Goal: Task Accomplishment & Management: Manage account settings

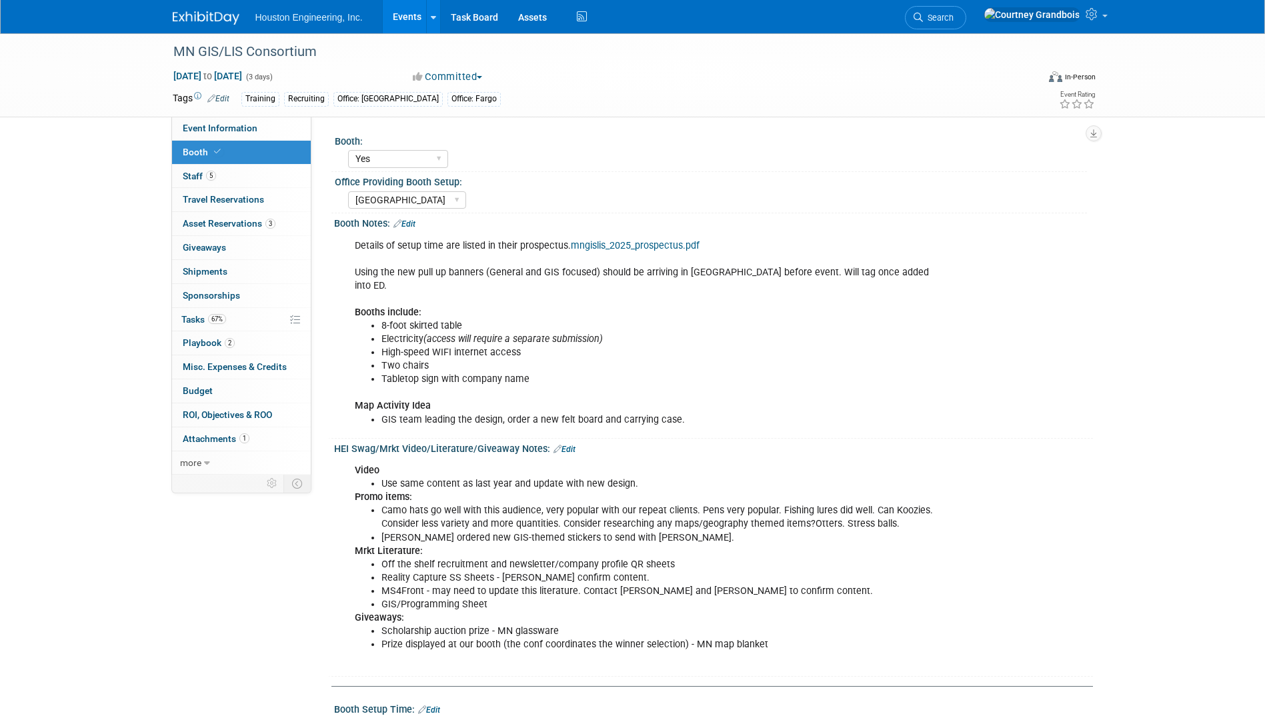
select select "Yes"
select select "[GEOGRAPHIC_DATA]"
click at [477, 14] on link "Task Board" at bounding box center [474, 16] width 67 height 33
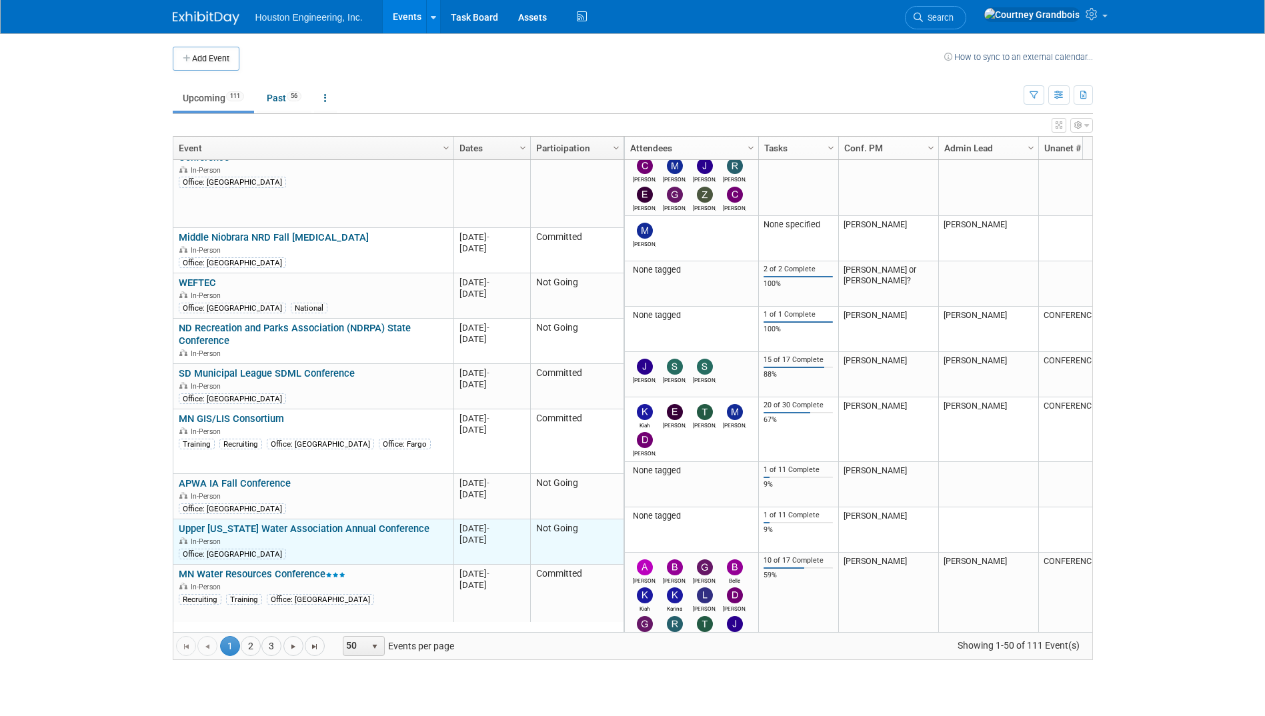
scroll to position [240, 0]
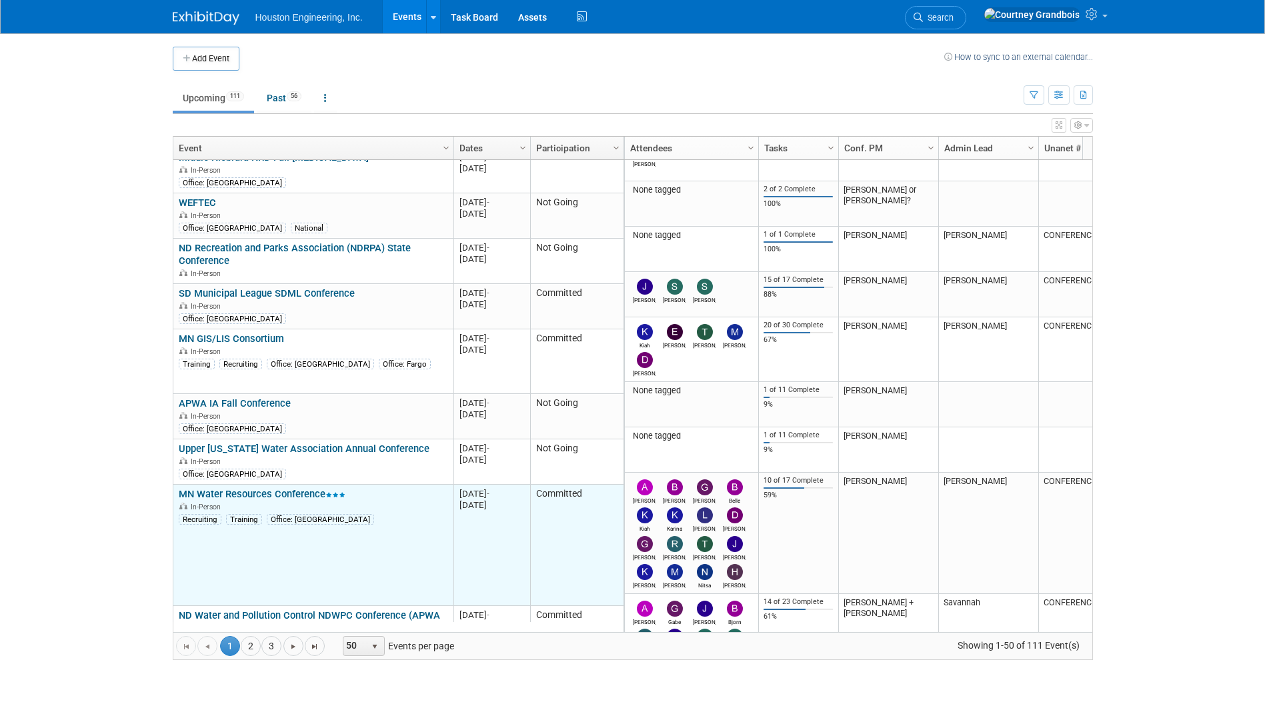
click at [296, 485] on td "MN Water Resources Conference MN Water Resources Conference In-Person Recruitin…" at bounding box center [313, 545] width 280 height 121
click at [295, 488] on link "MN Water Resources Conference" at bounding box center [262, 494] width 167 height 12
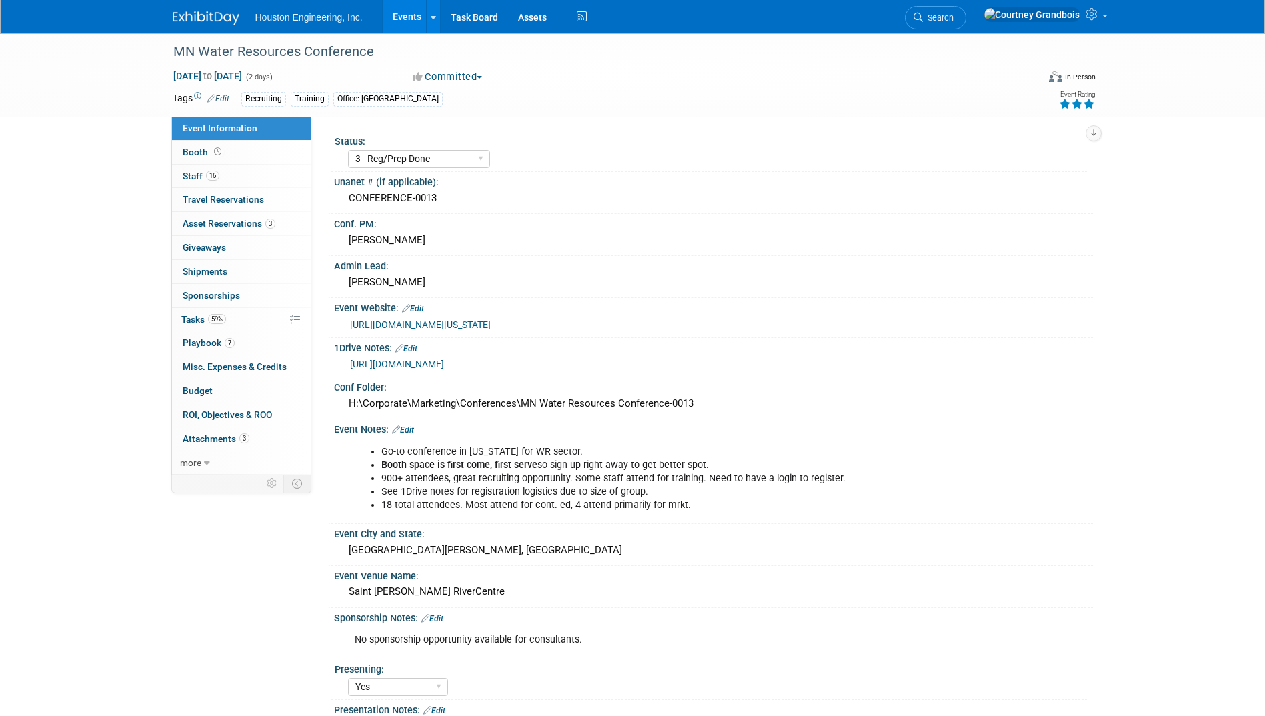
select select "3 - Reg/Prep Done"
select select "Yes"
select select "No"
select select "Water Resources"
click at [194, 322] on span "Tasks 59%" at bounding box center [203, 319] width 45 height 11
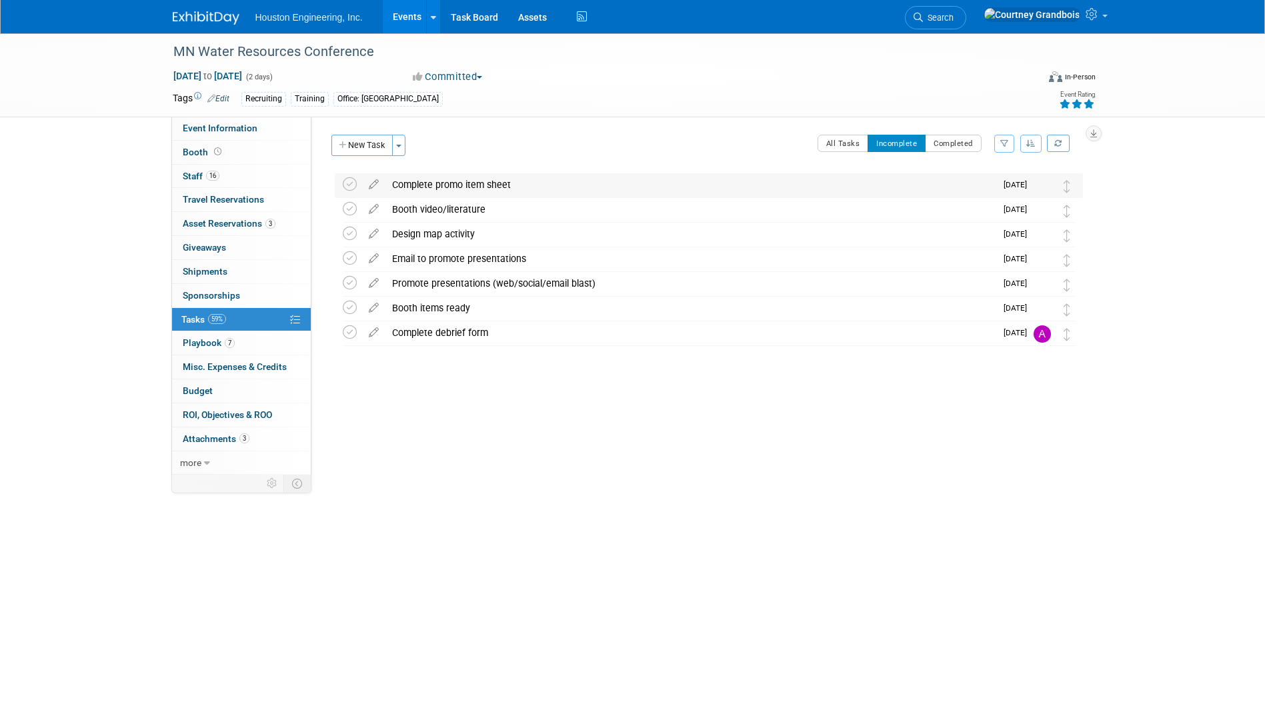
click at [506, 181] on div "Complete promo item sheet" at bounding box center [691, 184] width 610 height 23
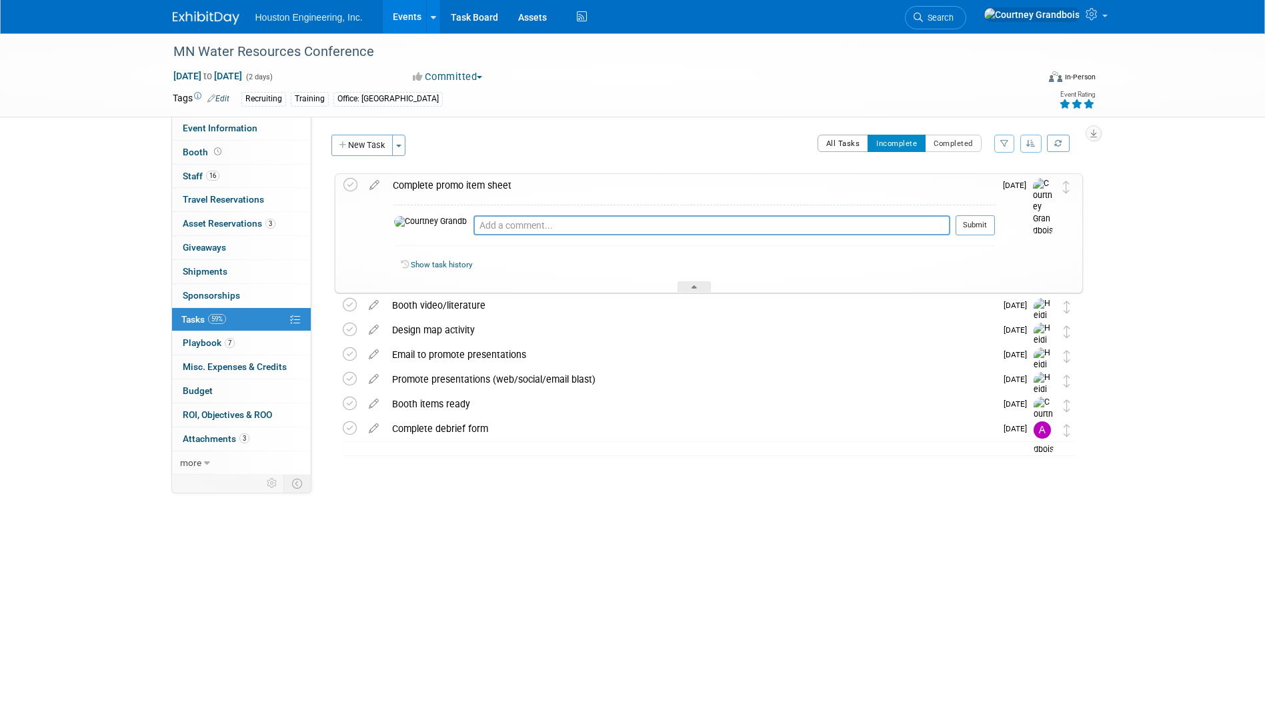
click at [840, 137] on button "All Tasks" at bounding box center [843, 143] width 51 height 17
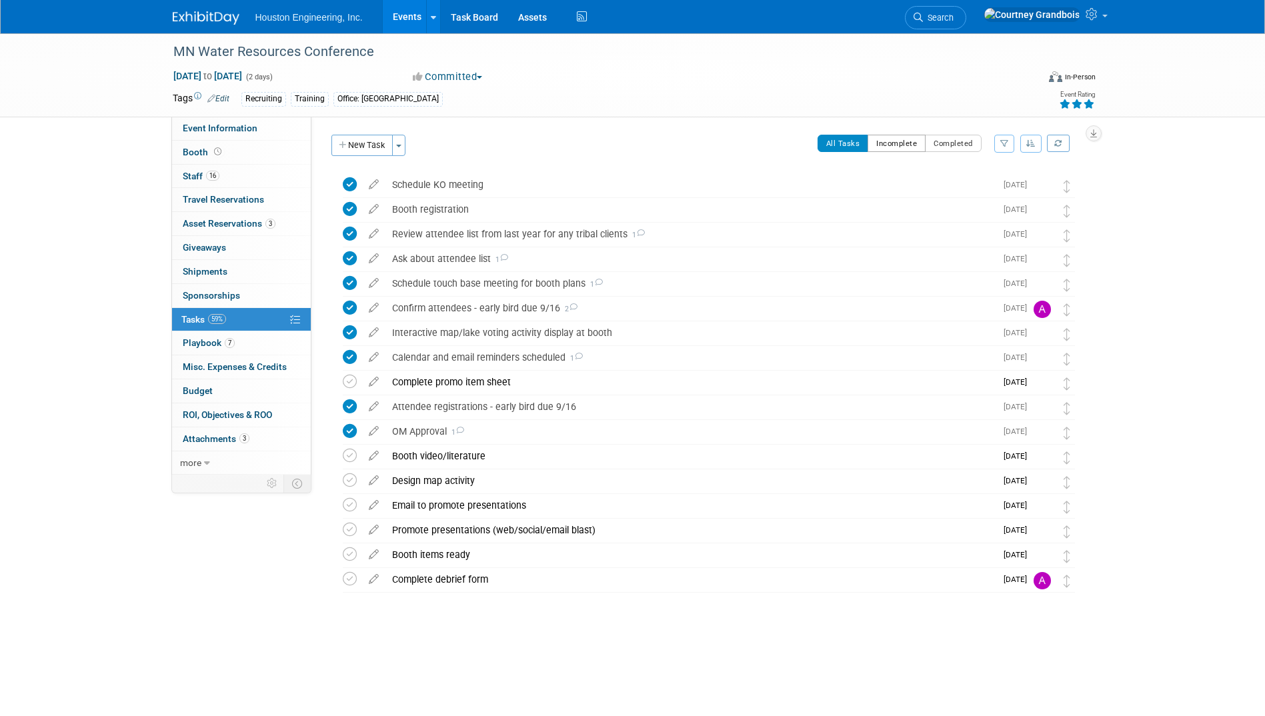
click at [913, 137] on button "Incomplete" at bounding box center [897, 143] width 58 height 17
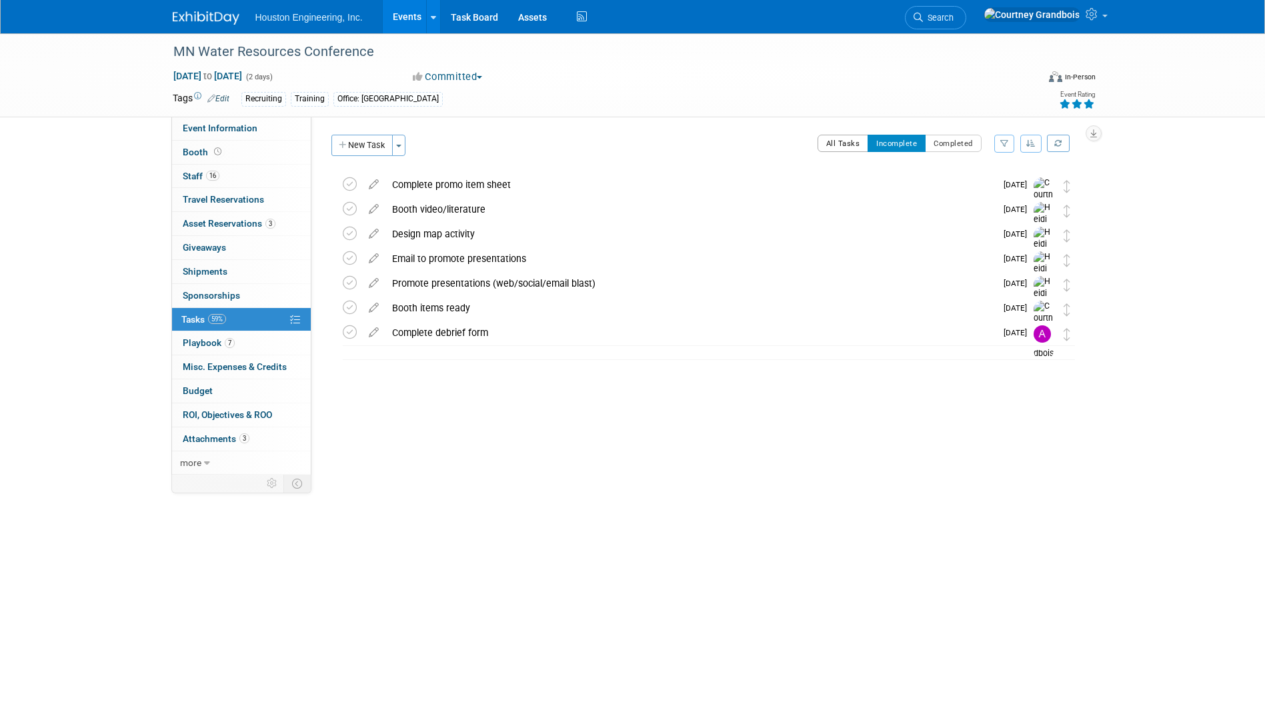
click at [849, 143] on button "All Tasks" at bounding box center [843, 143] width 51 height 17
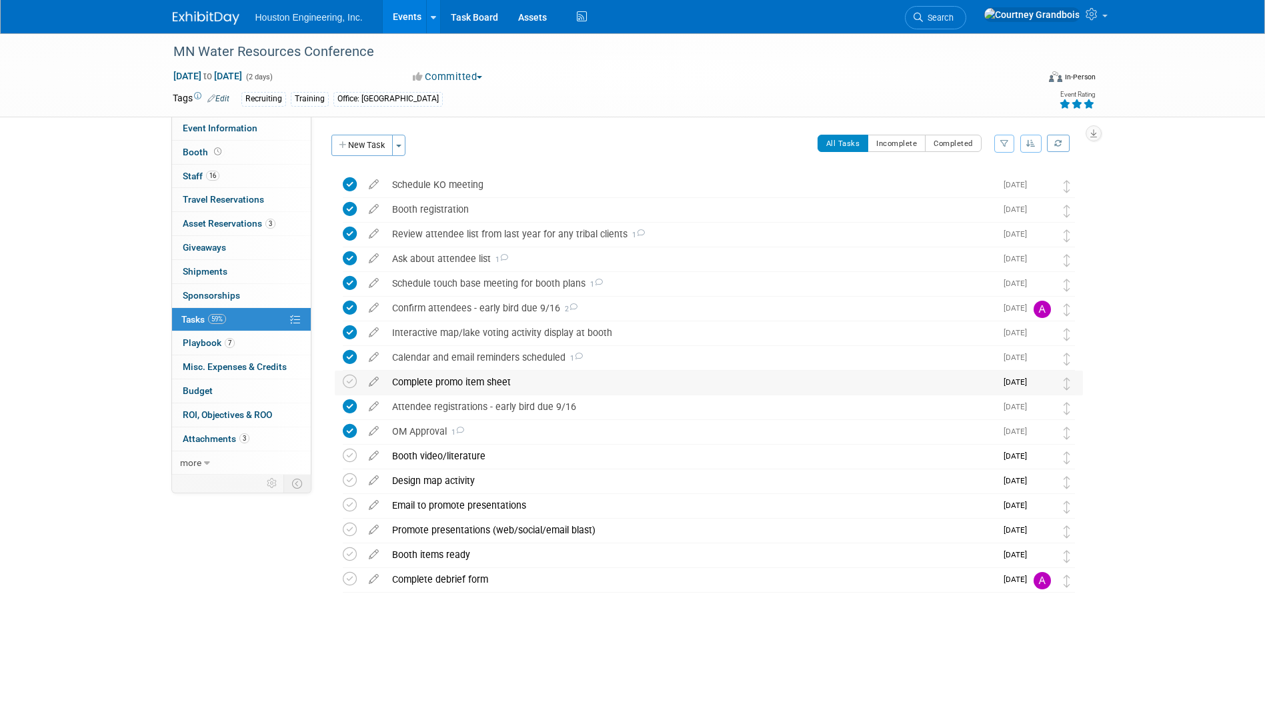
click at [476, 383] on div "Complete promo item sheet" at bounding box center [691, 382] width 610 height 23
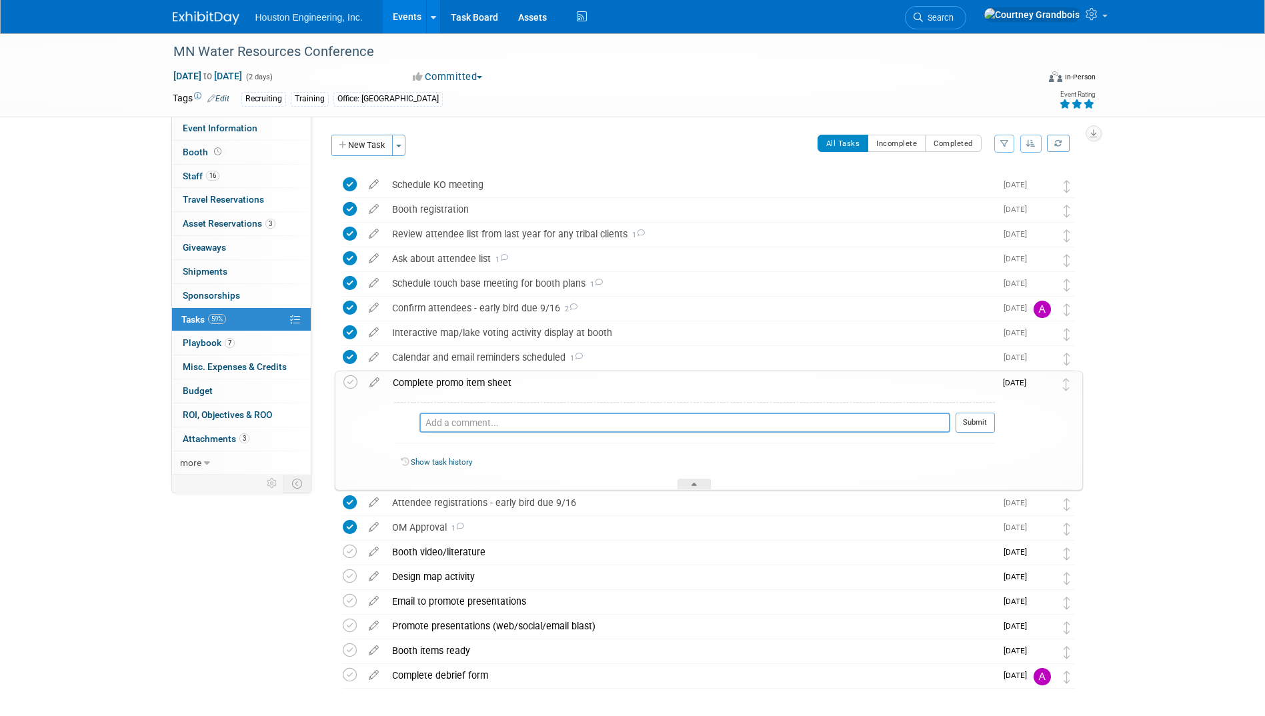
drag, startPoint x: 465, startPoint y: 424, endPoint x: 470, endPoint y: 420, distance: 7.1
click at [470, 420] on textarea at bounding box center [685, 423] width 531 height 20
type textarea "[PERSON_NAME] ok with me packing a variety of items, don't need to complete ahe…"
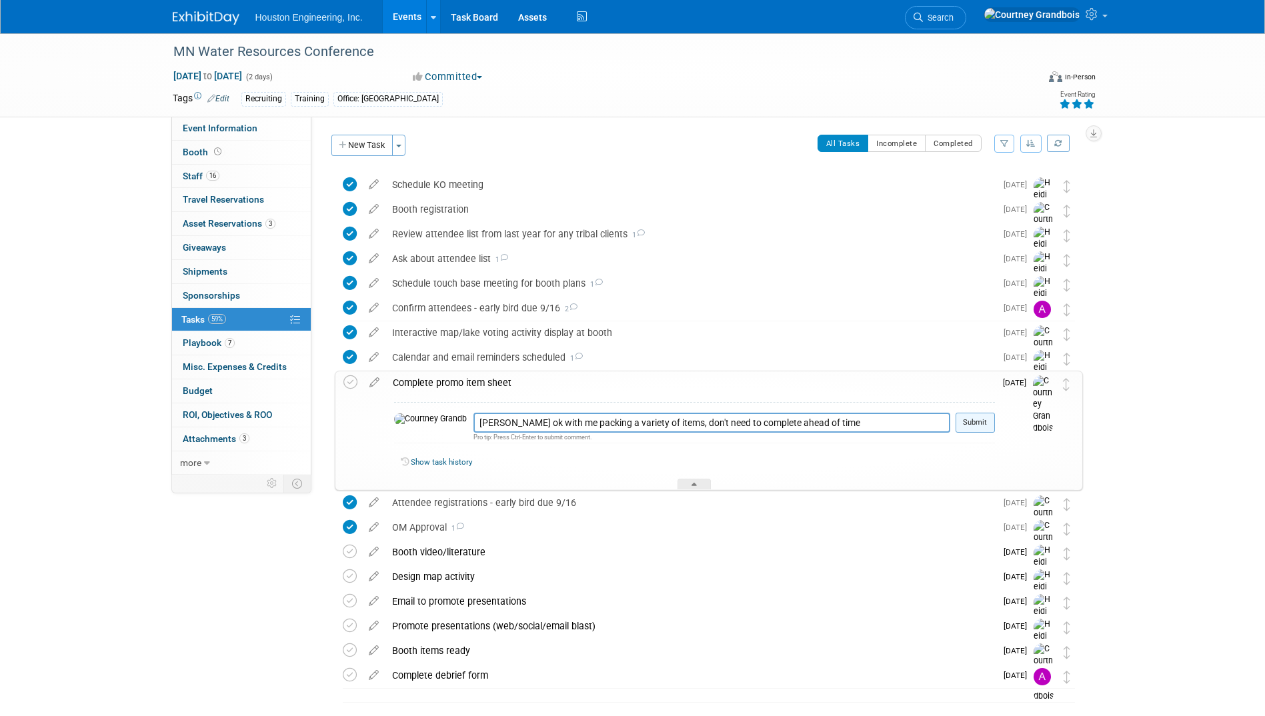
click at [992, 428] on button "Submit" at bounding box center [975, 423] width 39 height 20
